Goal: Information Seeking & Learning: Compare options

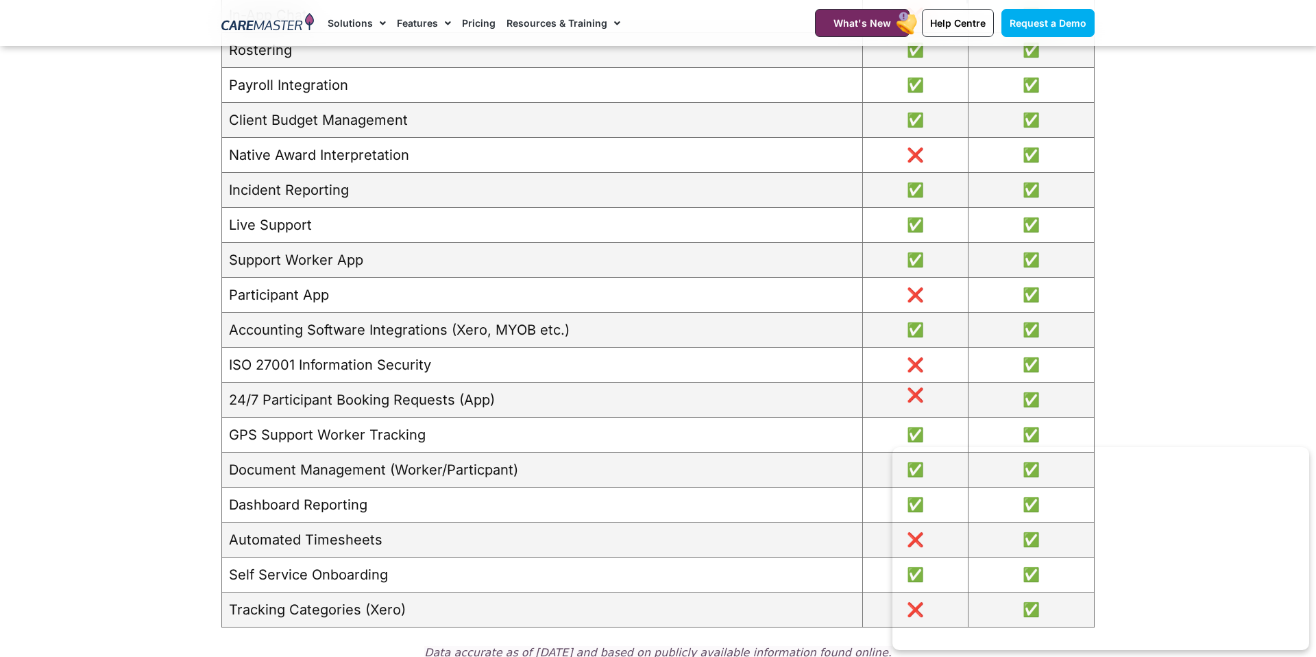
scroll to position [1669, 0]
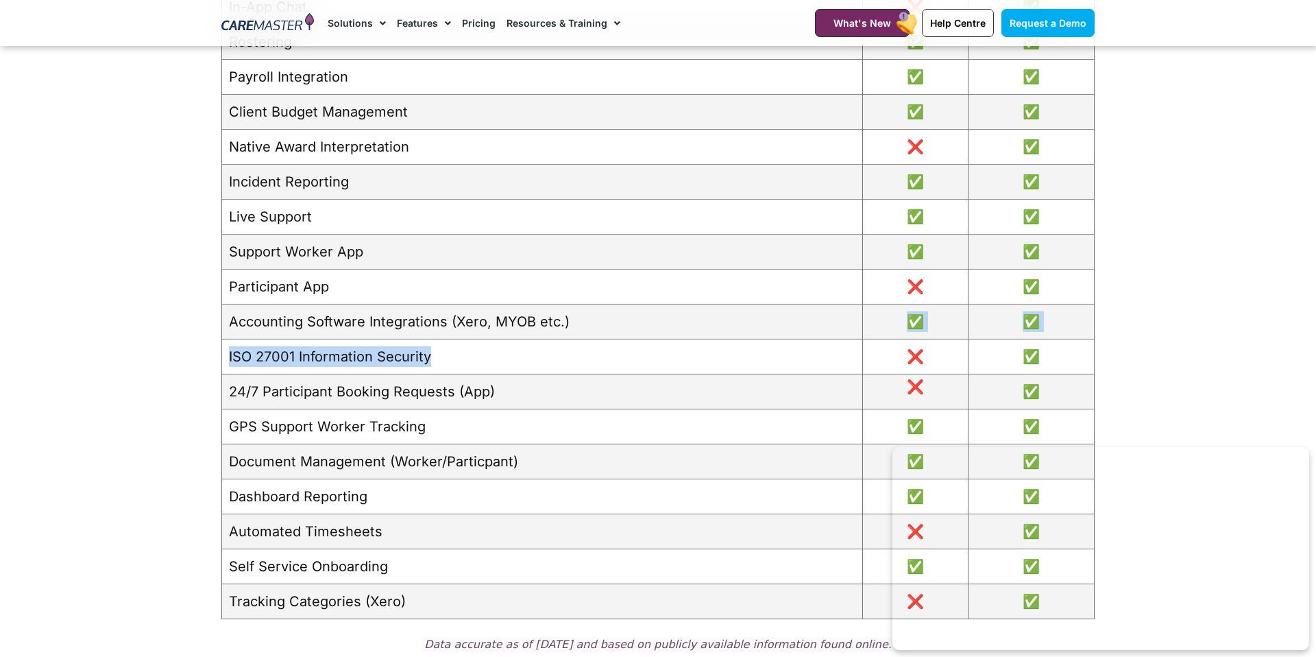
drag, startPoint x: 228, startPoint y: 355, endPoint x: 563, endPoint y: 364, distance: 335.3
click at [563, 364] on td "ISO 27001 Information Security" at bounding box center [542, 356] width 641 height 35
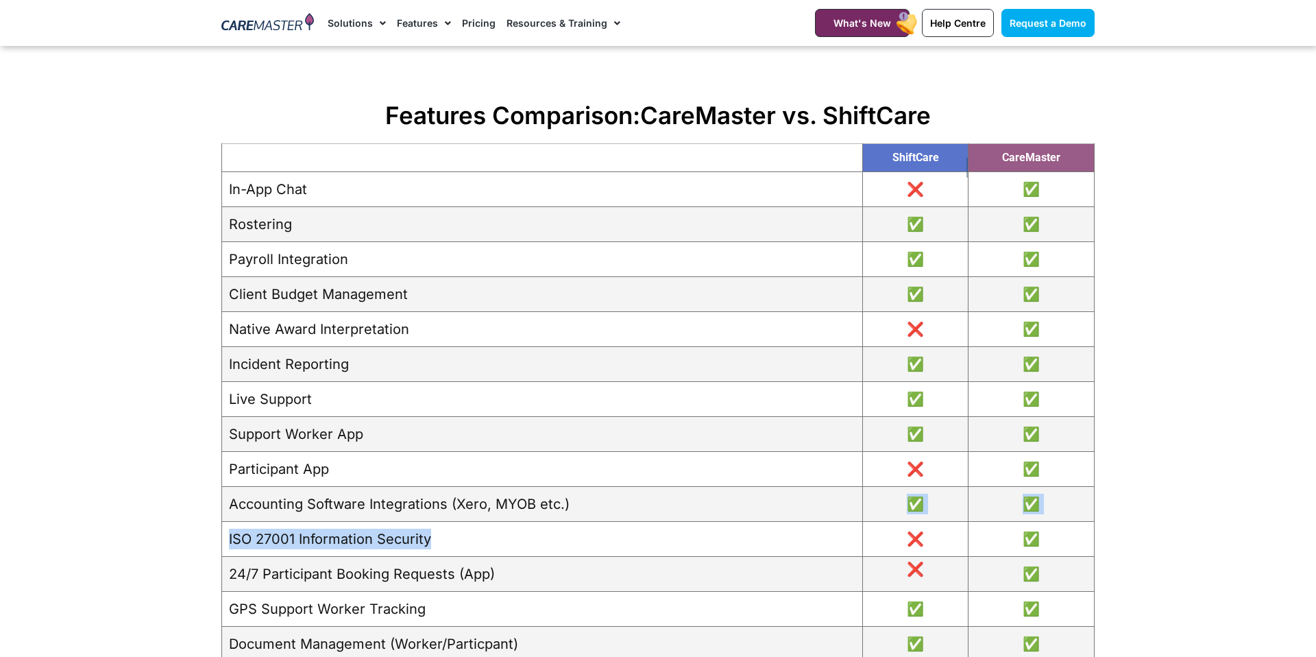
scroll to position [1487, 0]
click at [251, 537] on td "ISO 27001 Information Security" at bounding box center [542, 538] width 641 height 35
click at [149, 515] on section "Features Comparison: CareMaster vs. ShiftCare ShiftCare CareMaster In-App Chat …" at bounding box center [658, 472] width 1316 height 758
